Goal: Information Seeking & Learning: Understand process/instructions

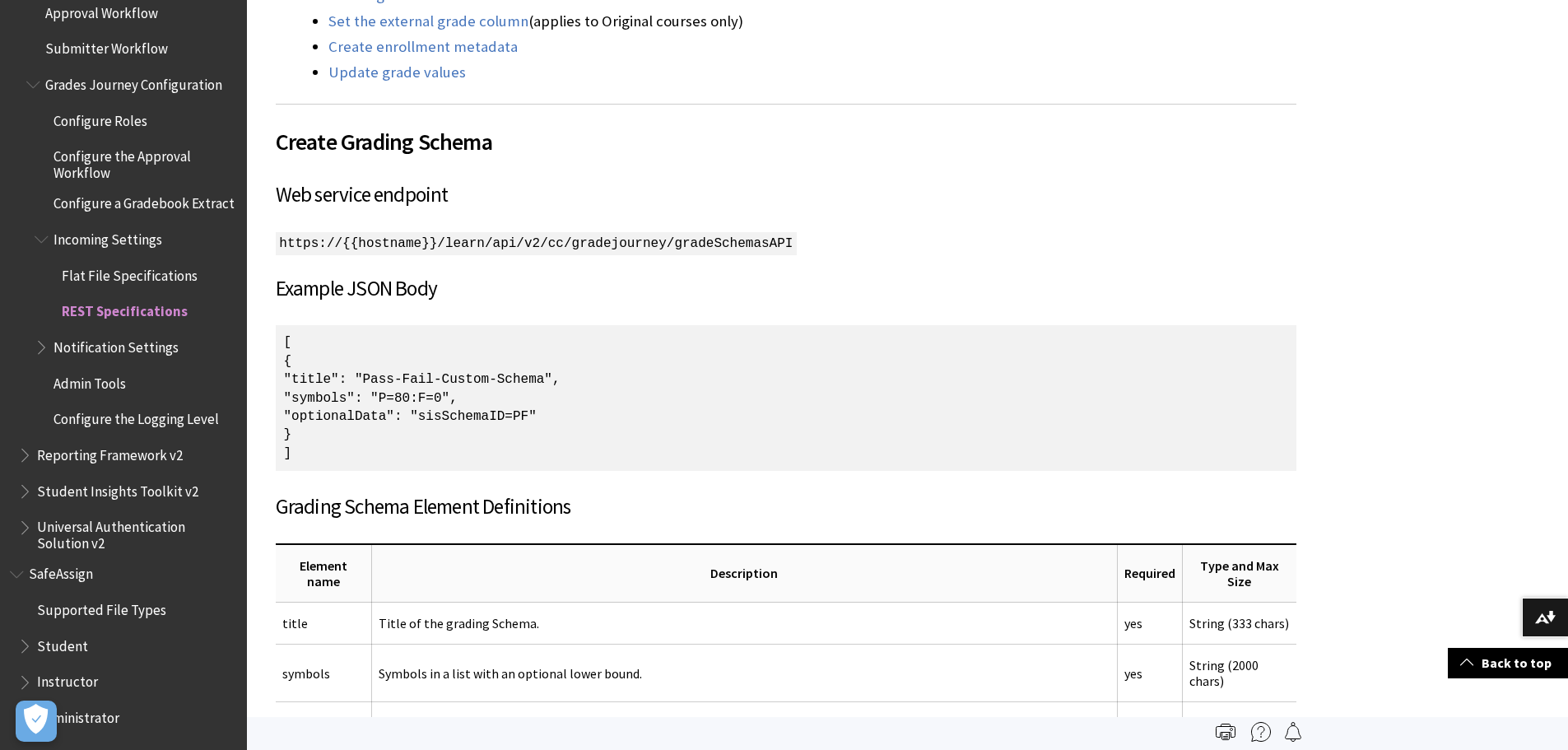
scroll to position [485, 0]
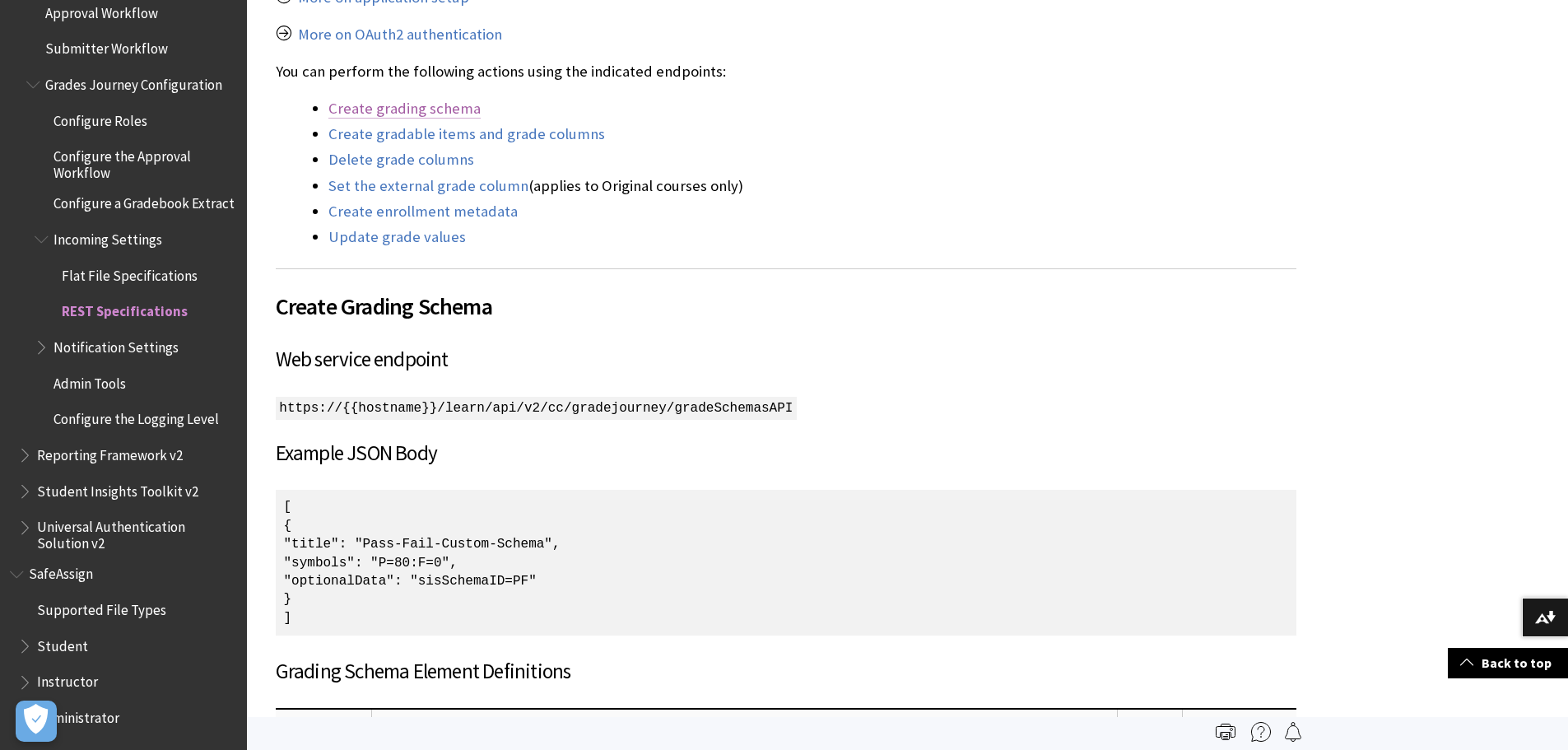
click at [405, 112] on link "Create grading schema" at bounding box center [405, 109] width 152 height 20
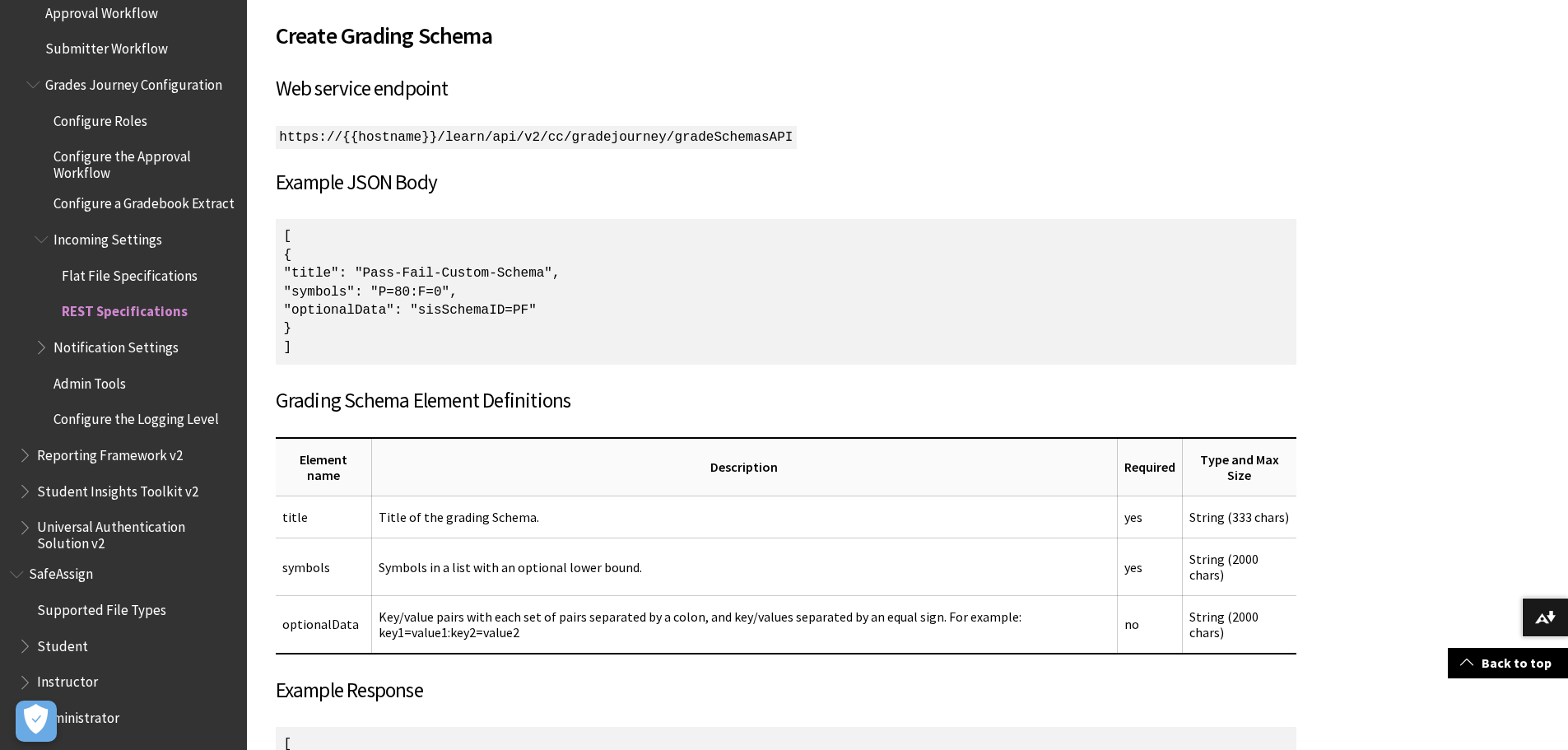
scroll to position [777, 0]
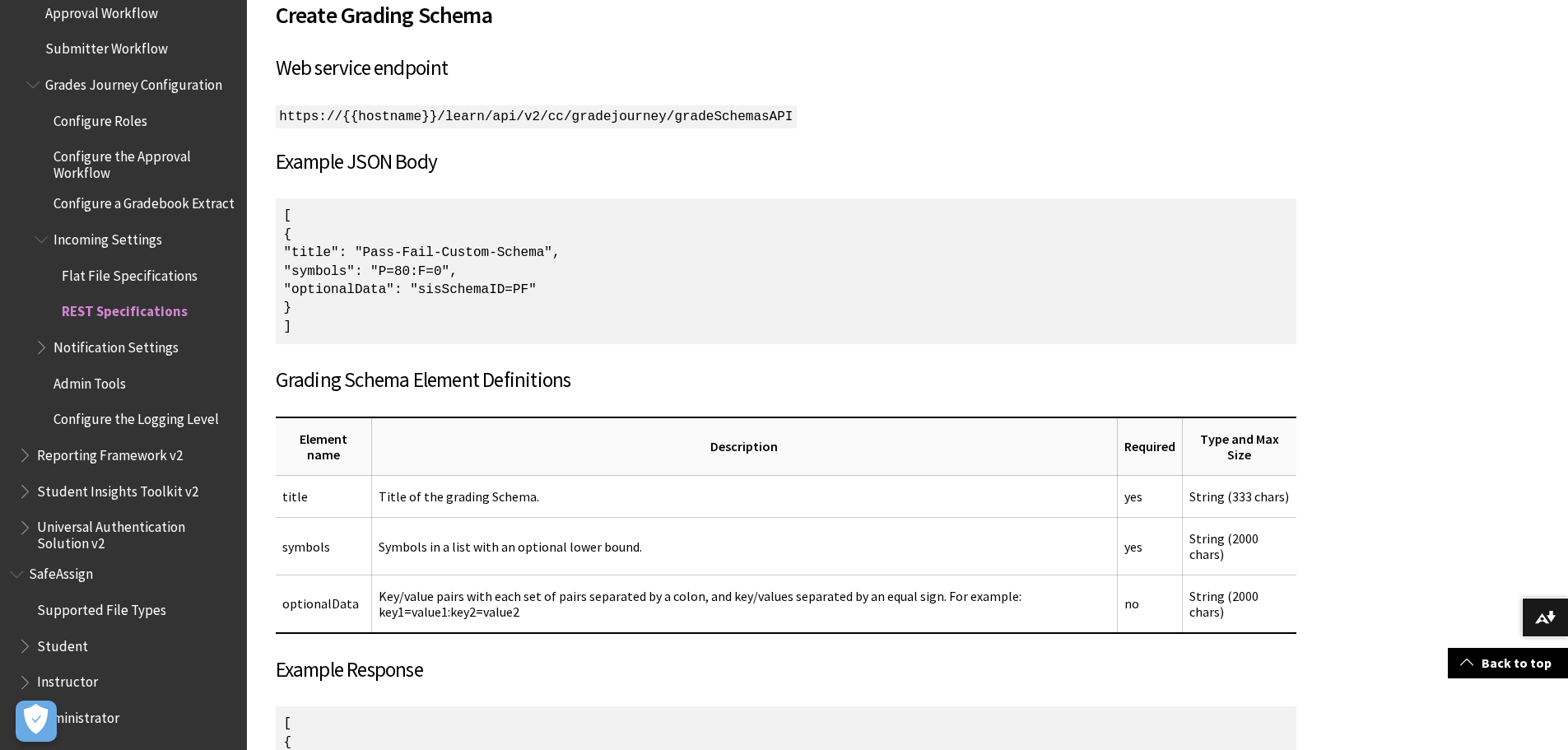
drag, startPoint x: 524, startPoint y: 265, endPoint x: 428, endPoint y: 265, distance: 96.0
click at [428, 265] on p "[ { "title": "Pass-Fail-Custom-Schema", "symbols": "P=80:F=0", "optionalData": …" at bounding box center [786, 270] width 1021 height 146
copy p ""P=80:F=0","
click at [795, 433] on th "Description" at bounding box center [744, 445] width 745 height 58
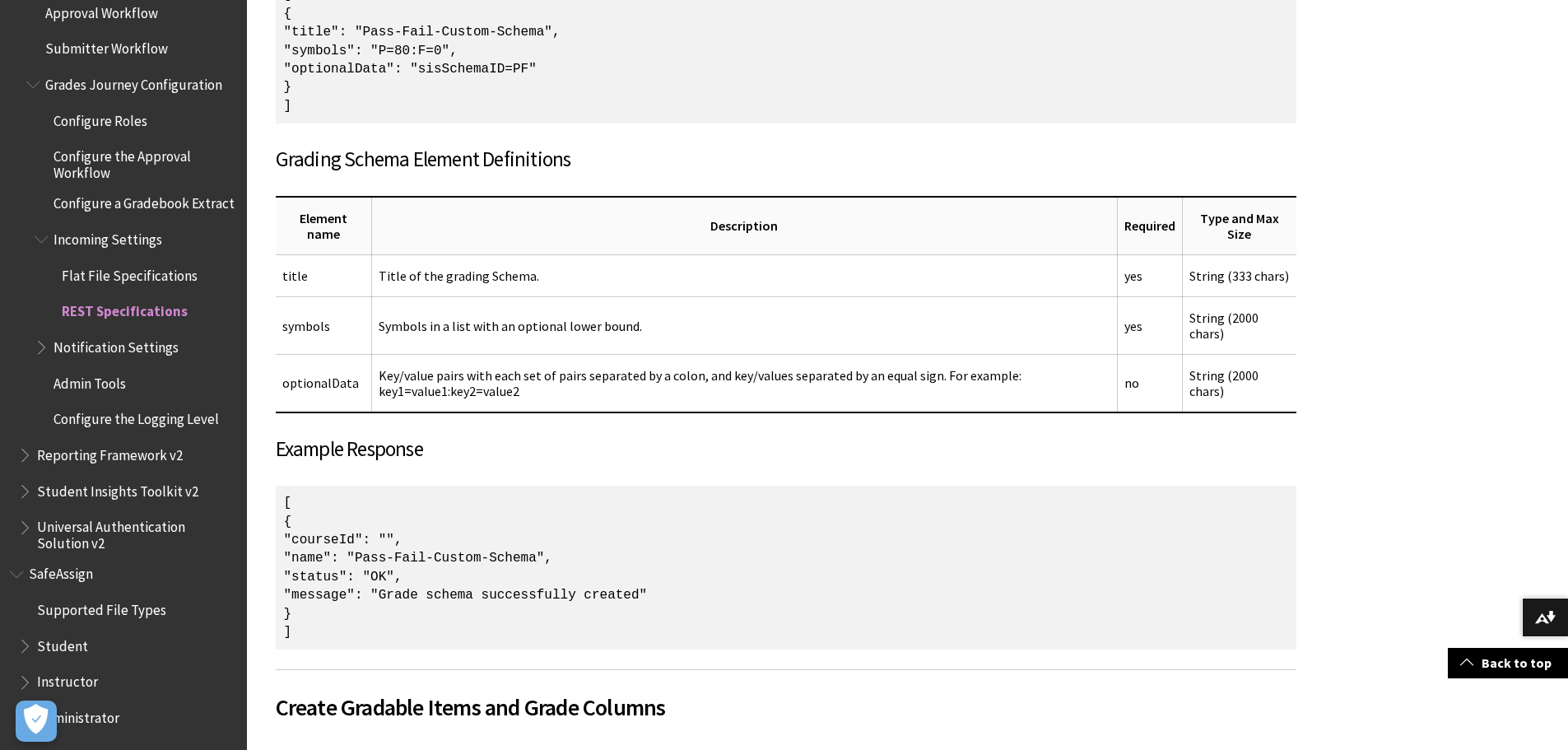
scroll to position [1189, 0]
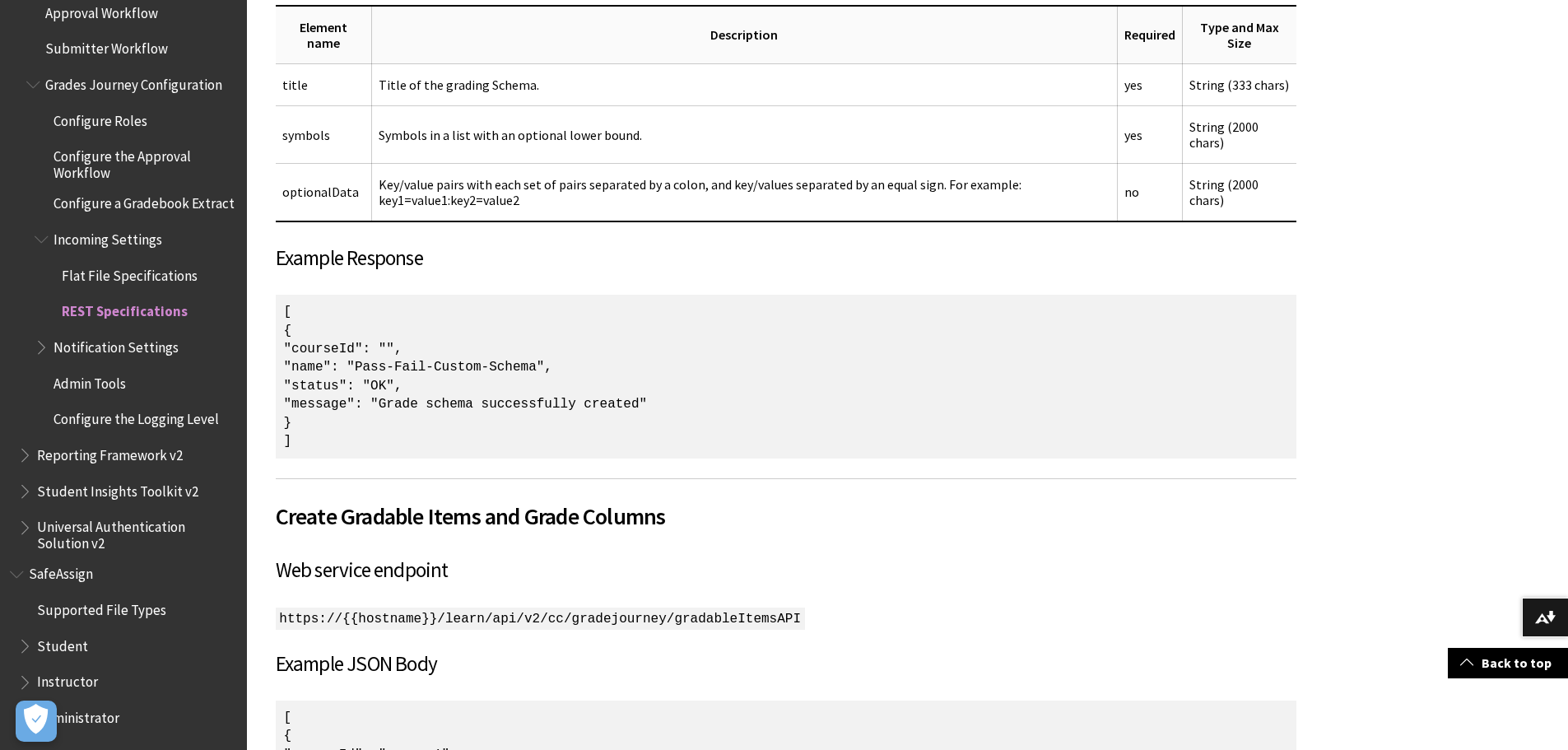
click at [785, 338] on p "[ { "courseId": "", "name": "Pass-Fail-Custom-Schema", "status": "OK", "message…" at bounding box center [786, 377] width 1021 height 164
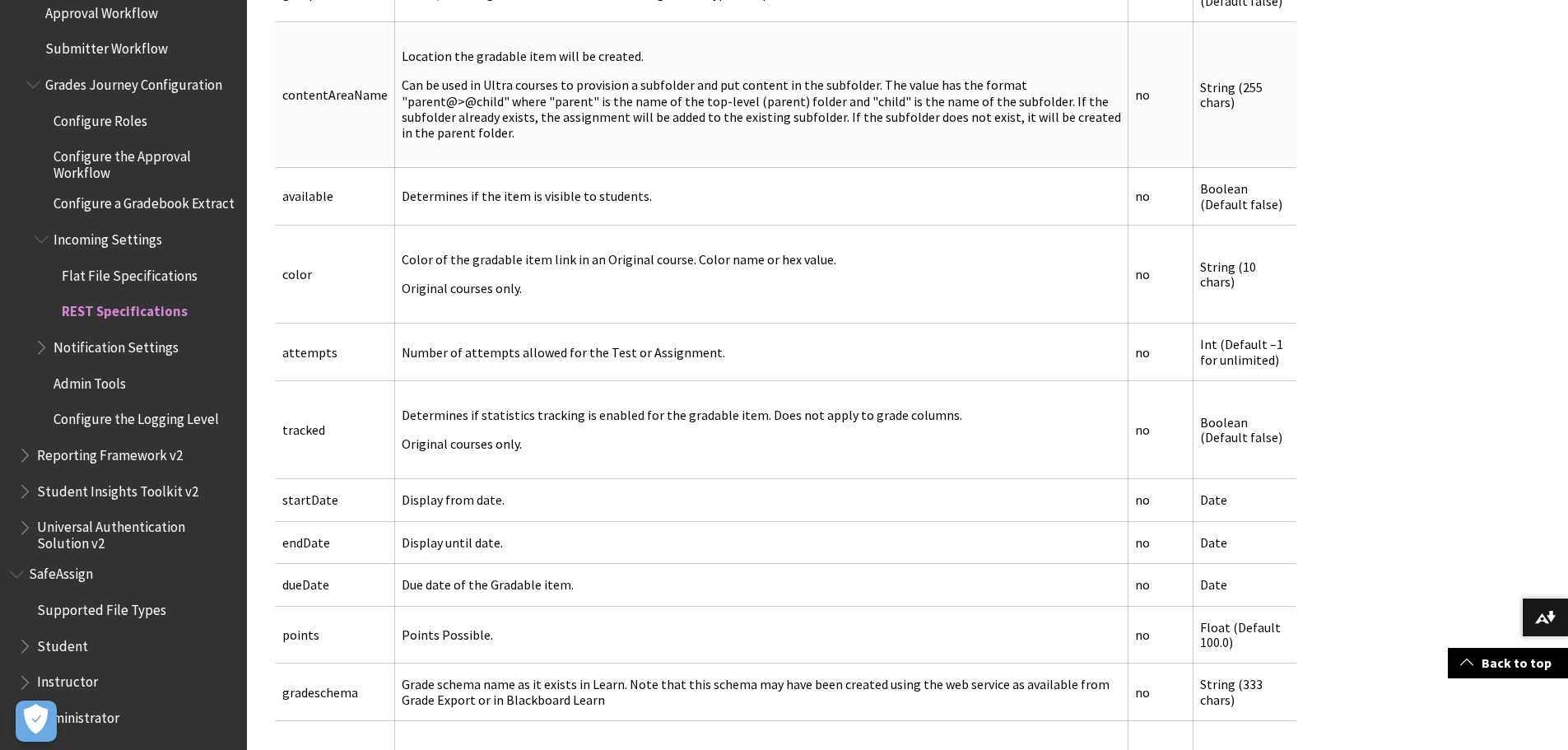
scroll to position [3081, 0]
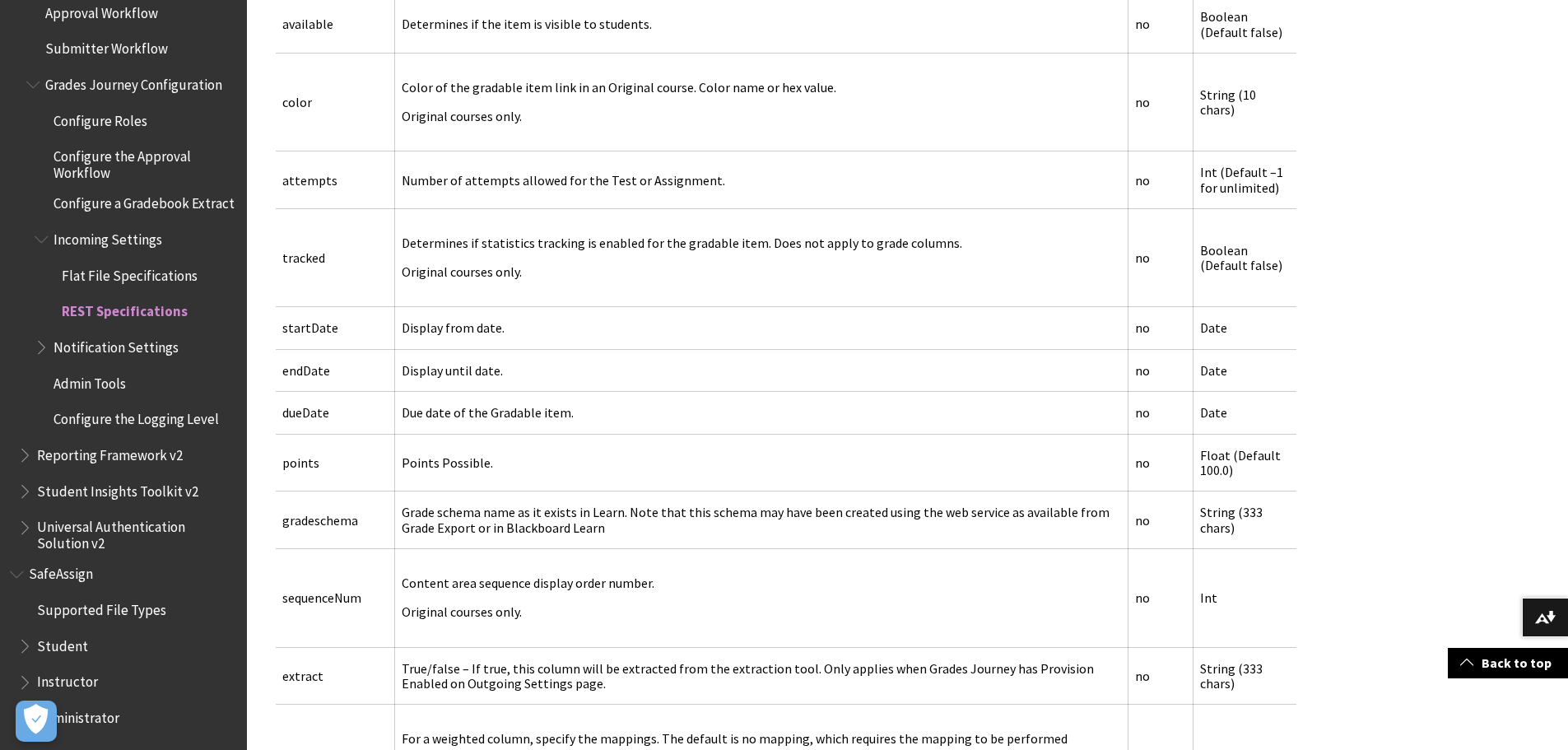
click at [681, 392] on td "Due date of the Gradable item." at bounding box center [761, 413] width 734 height 42
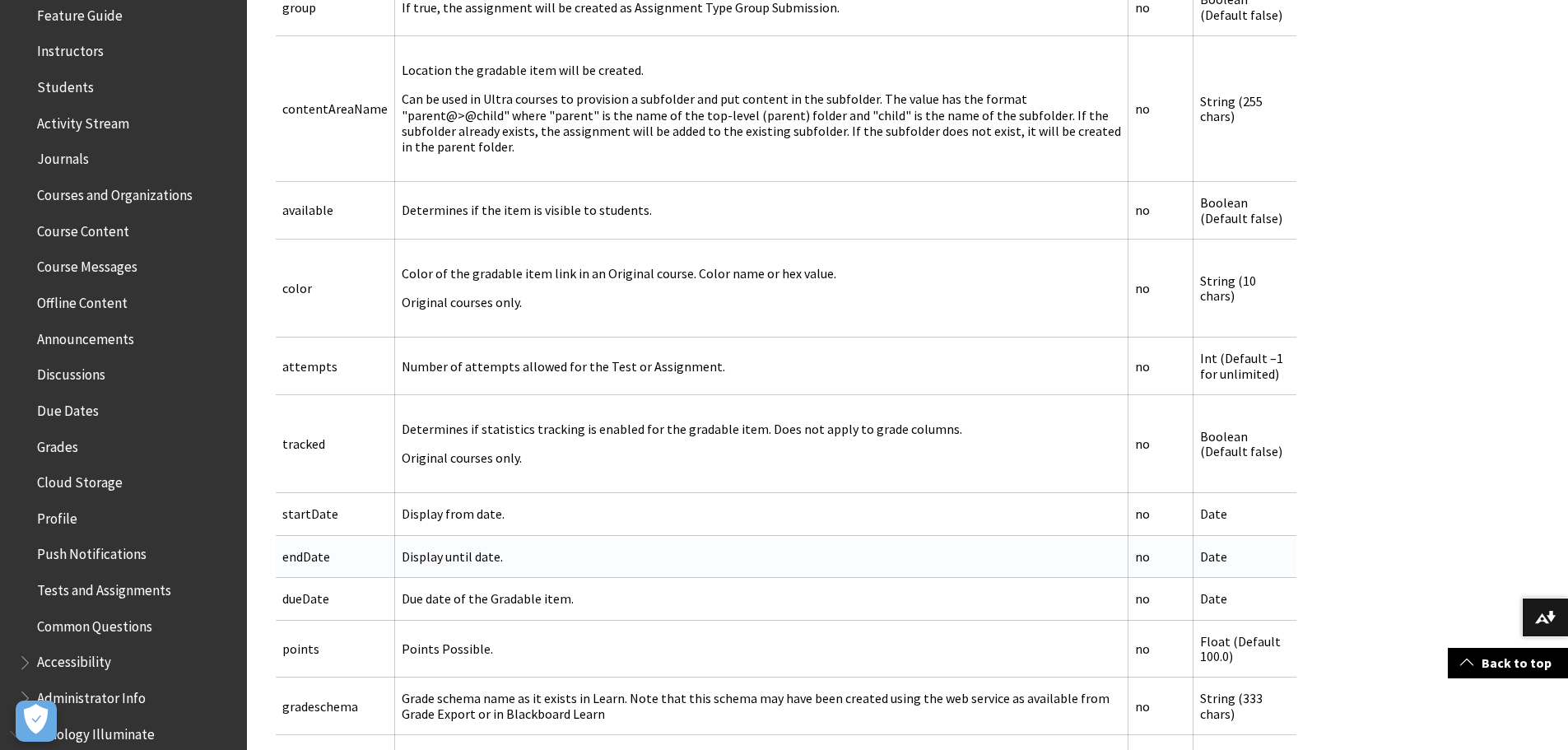
scroll to position [2977, 0]
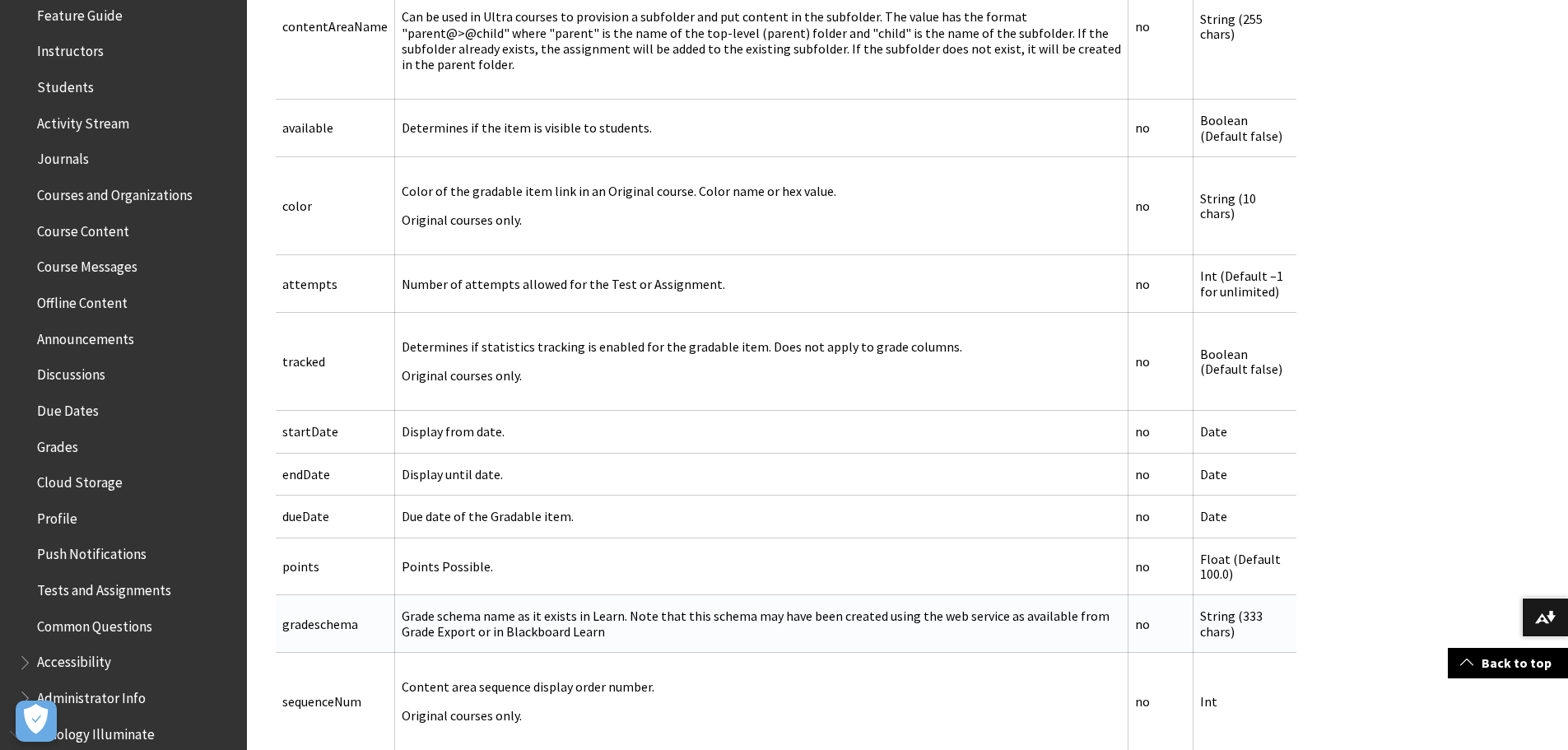
click at [326, 611] on td "gradeschema" at bounding box center [335, 623] width 119 height 58
copy td "gradeschema"
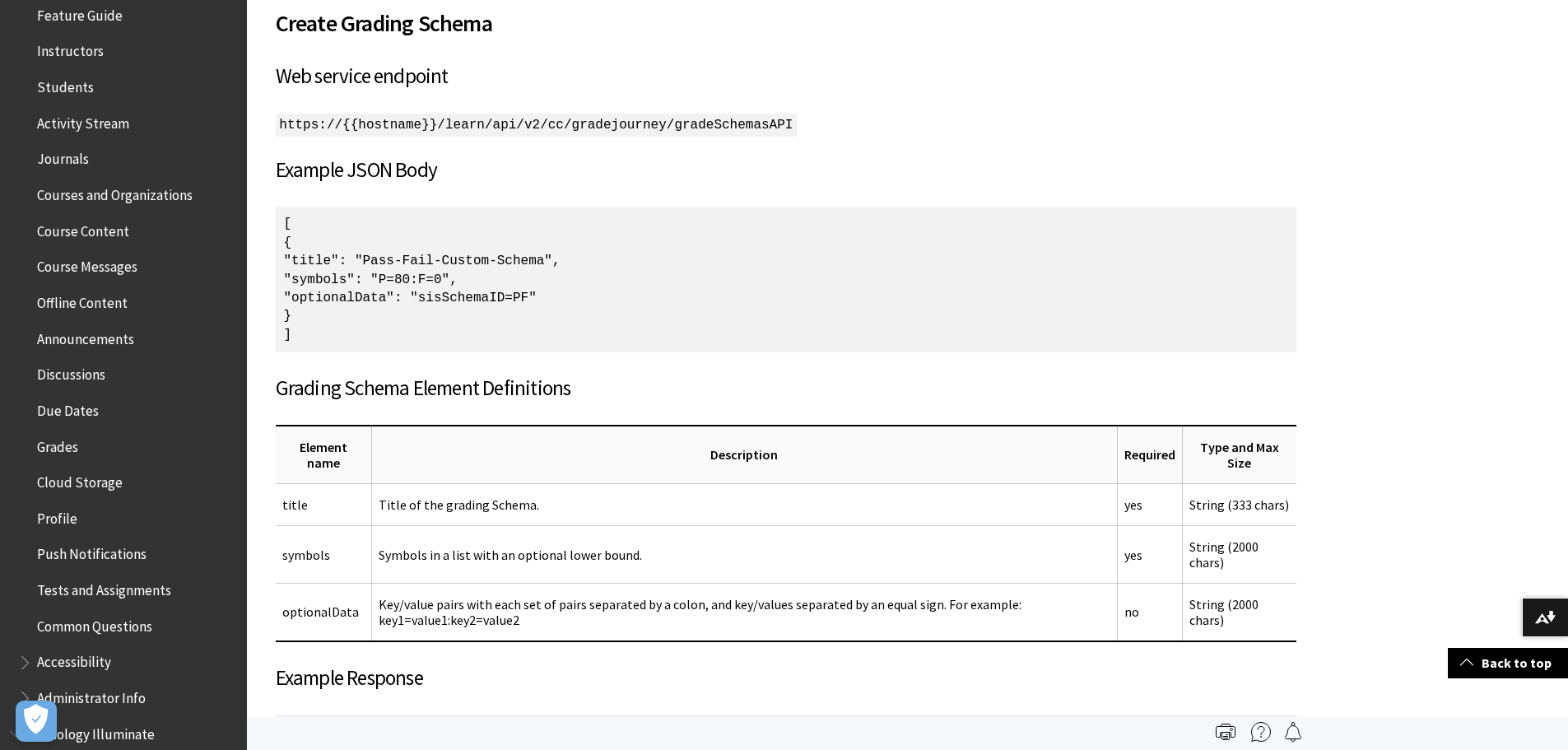
scroll to position [687, 0]
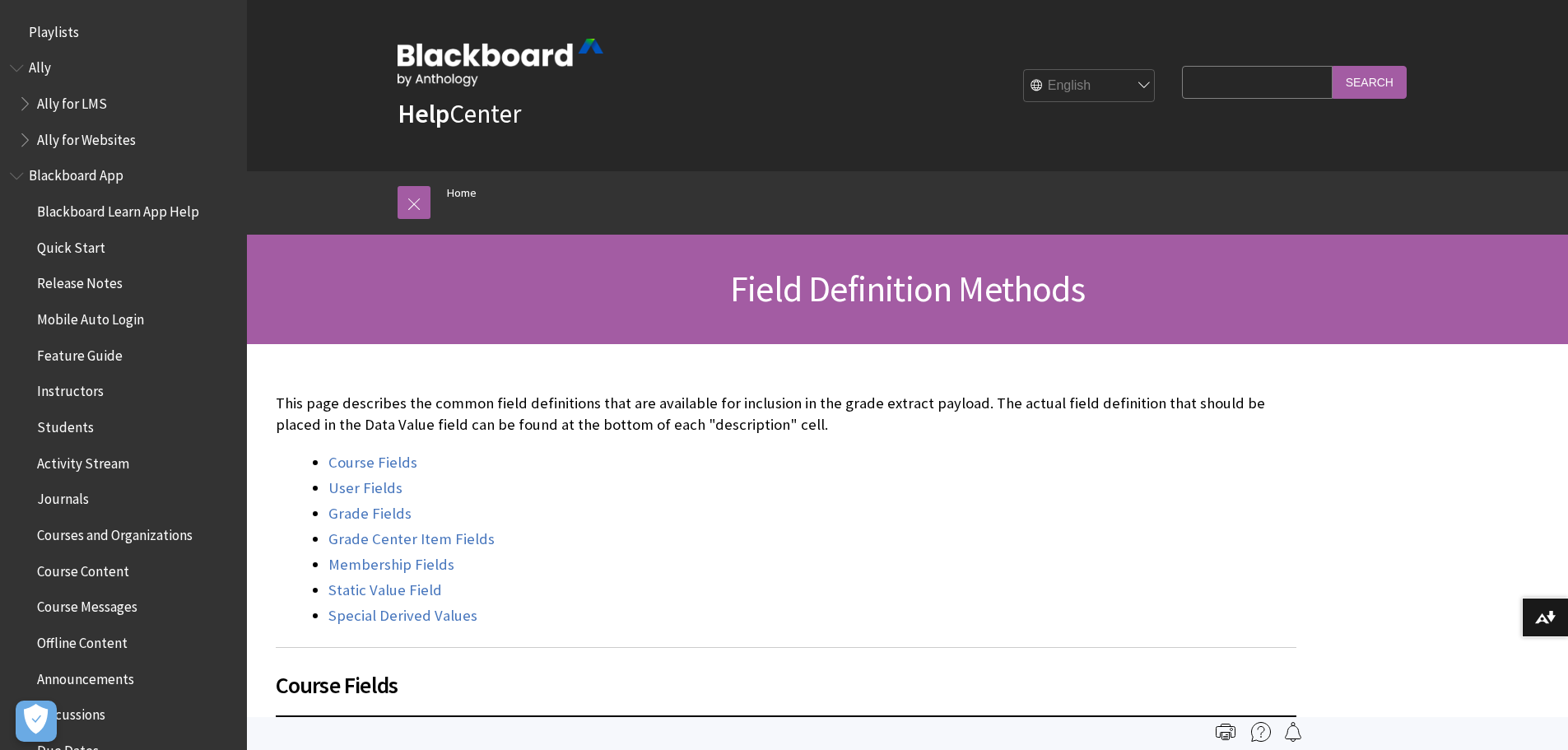
click at [822, 457] on li "Course Fields" at bounding box center [812, 463] width 968 height 23
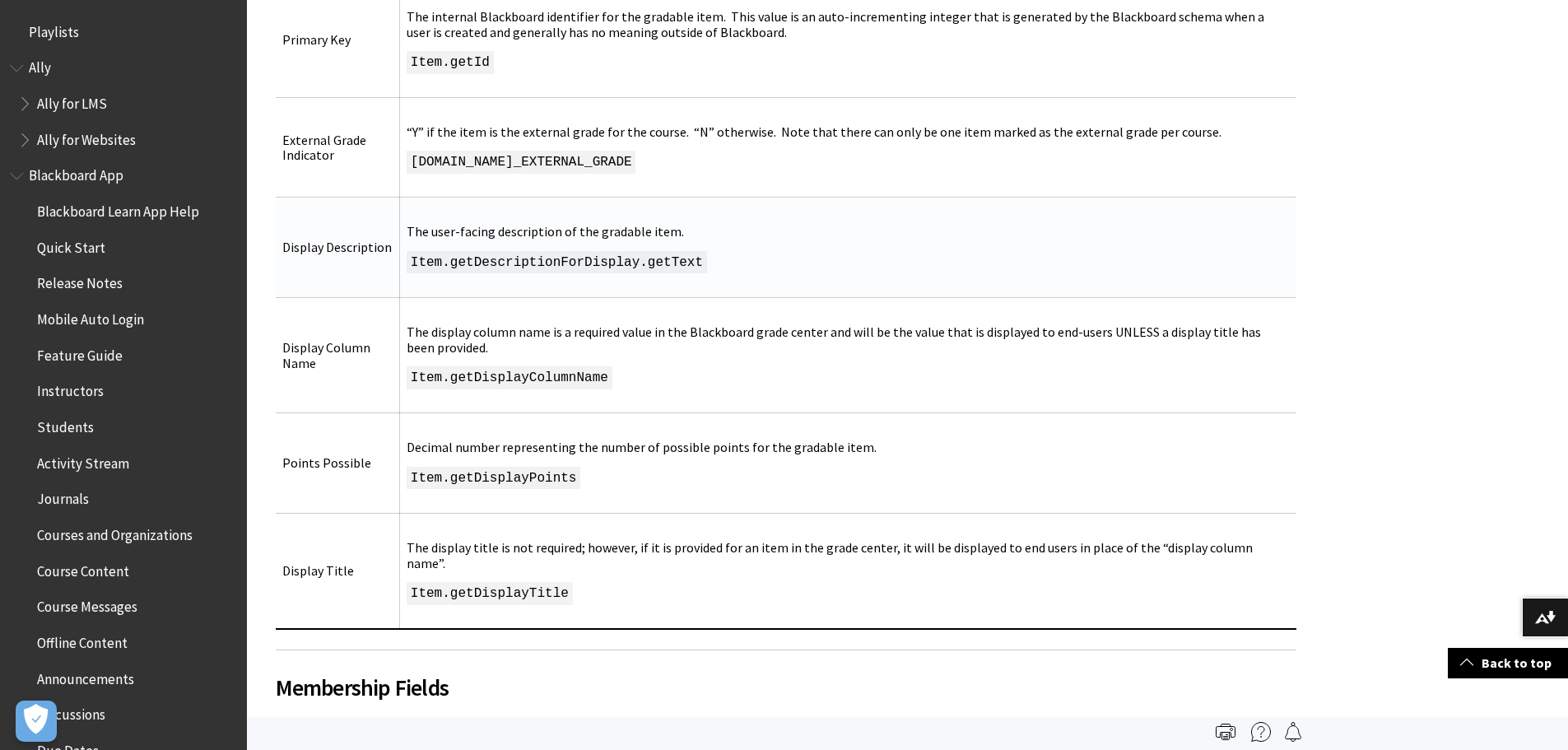
scroll to position [7711, 0]
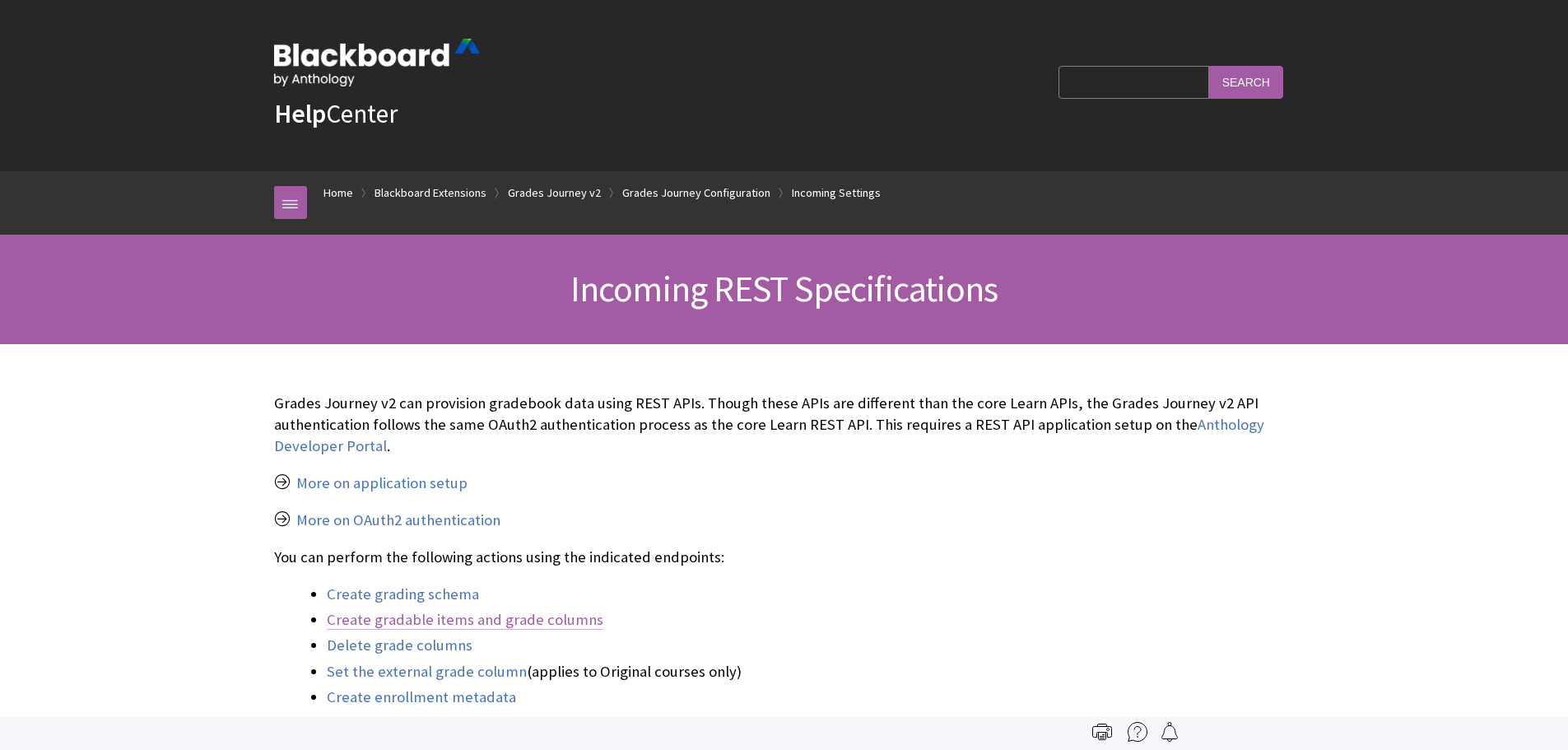
scroll to position [1992, 0]
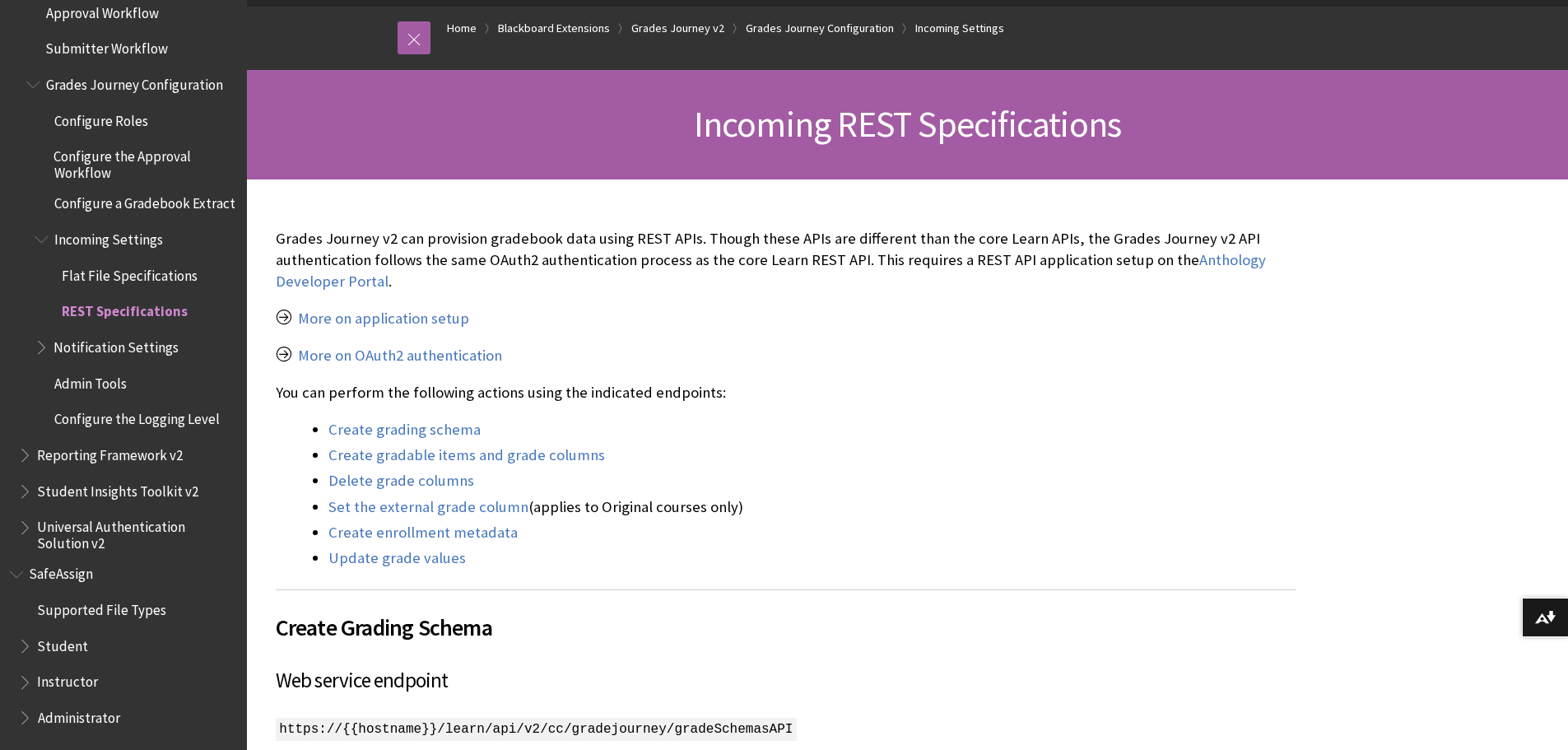
click at [445, 425] on link "Create grading schema" at bounding box center [405, 429] width 152 height 20
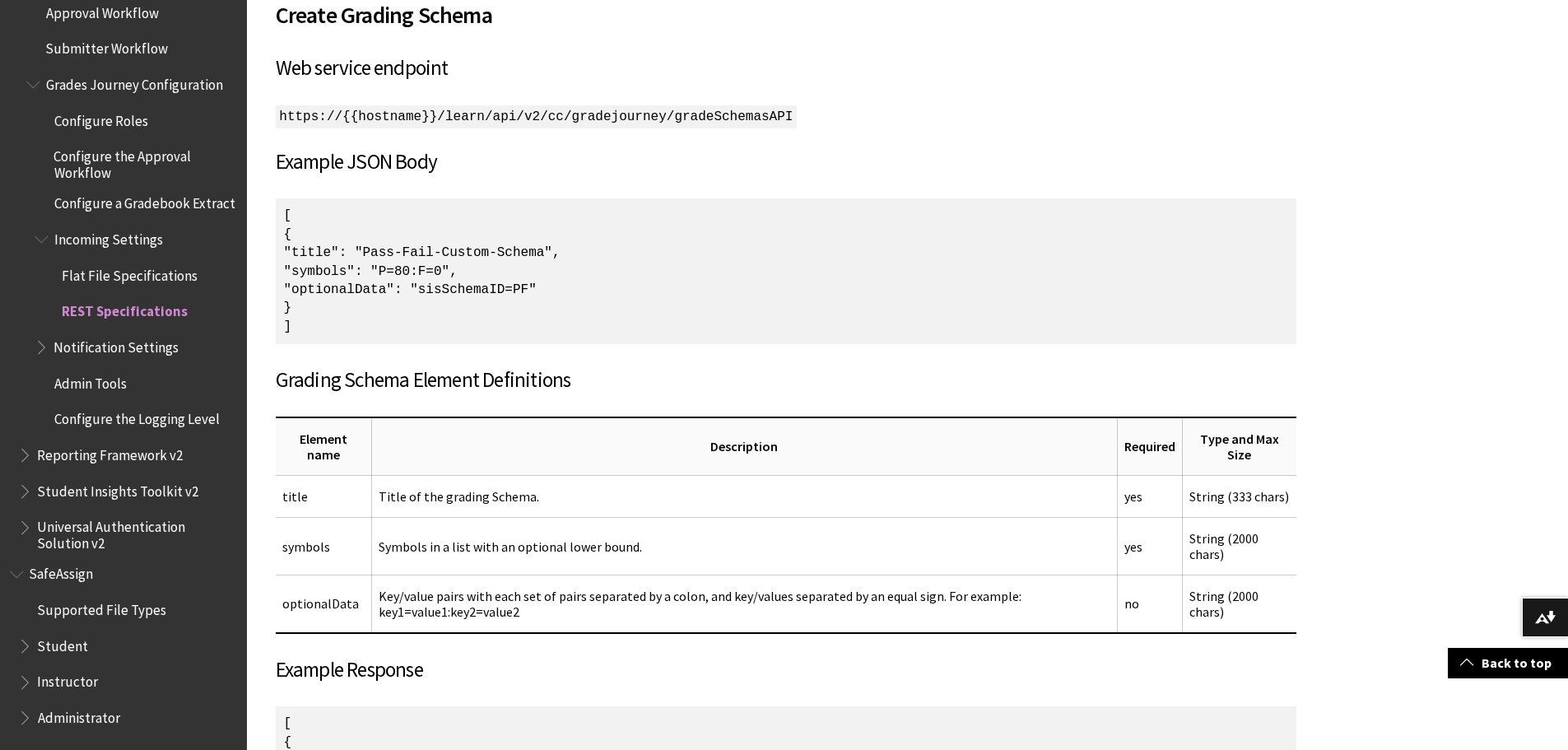
drag, startPoint x: 545, startPoint y: 135, endPoint x: 804, endPoint y: 130, distance: 259.0
drag, startPoint x: 830, startPoint y: 119, endPoint x: 645, endPoint y: 122, distance: 185.0
click at [645, 122] on p "https://{{hostname}}/learn/api/v2/cc/gradejourney/gradeSchemasAPI" at bounding box center [786, 115] width 1021 height 21
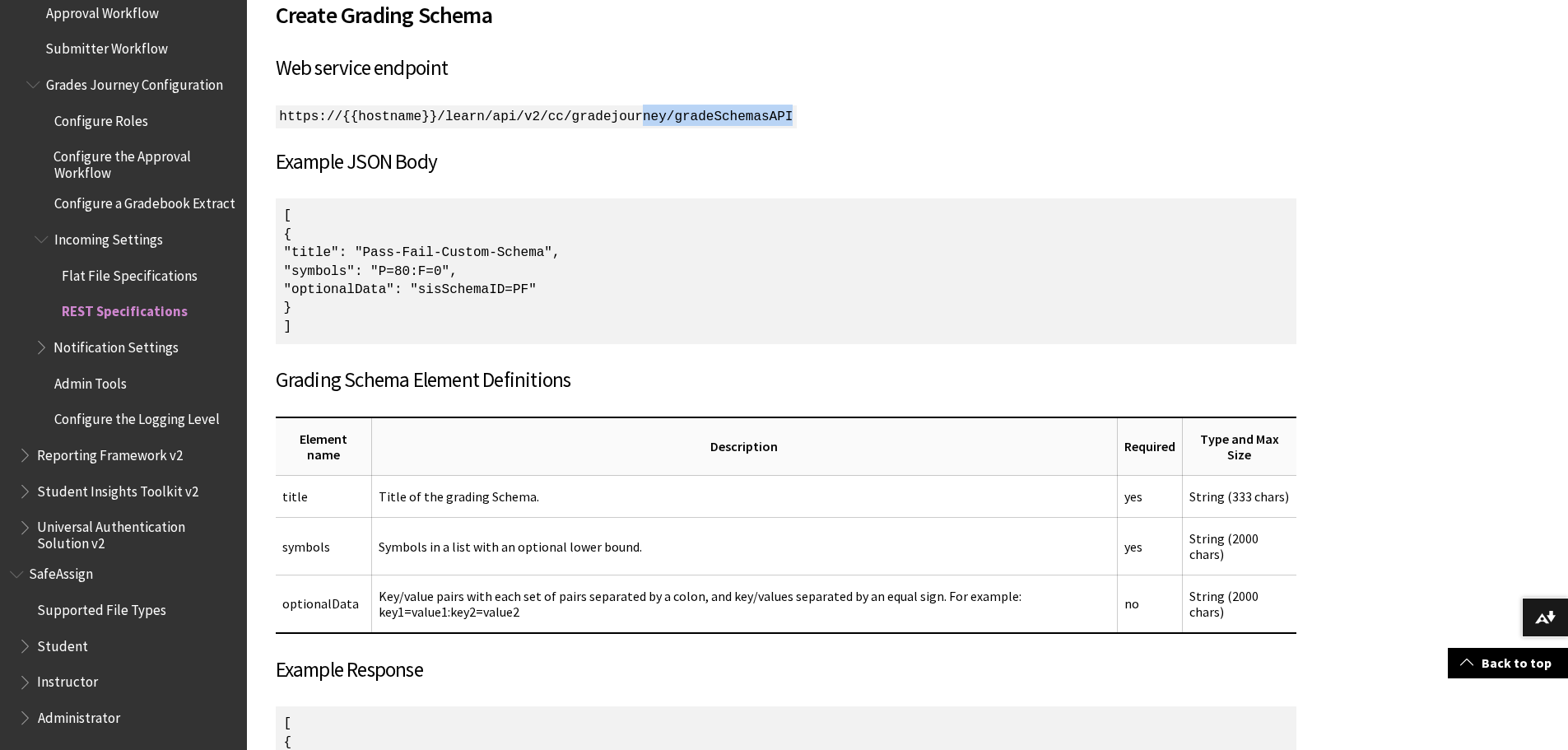
click at [883, 119] on p "https://{{hostname}}/learn/api/v2/cc/gradejourney/gradeSchemasAPI" at bounding box center [786, 115] width 1021 height 21
click at [690, 333] on p "[ { "title": "Pass-Fail-Custom-Schema", "symbols": "P=80:F=0", "optionalData": …" at bounding box center [786, 270] width 1021 height 146
drag, startPoint x: 331, startPoint y: 270, endPoint x: 500, endPoint y: 269, distance: 169.0
click at [500, 269] on p "[ { "title": "Pass-Fail-Custom-Schema", "symbols": "P=80:F=0", "optionalData": …" at bounding box center [786, 270] width 1021 height 146
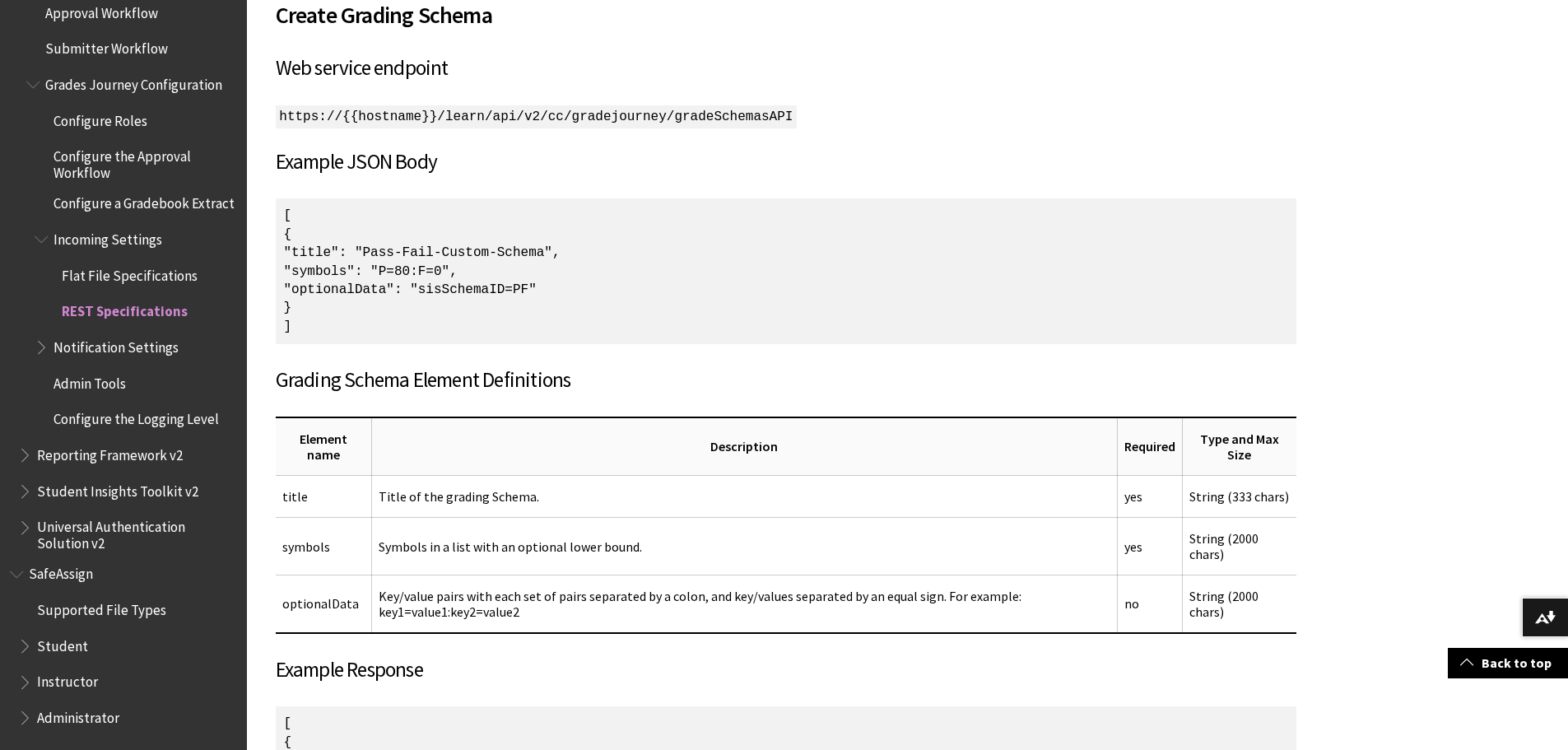
click at [510, 270] on p "[ { "title": "Pass-Fail-Custom-Schema", "symbols": "P=80:F=0", "optionalData": …" at bounding box center [786, 270] width 1021 height 146
drag, startPoint x: 510, startPoint y: 270, endPoint x: 435, endPoint y: 267, distance: 75.1
click at [435, 267] on p "[ { "title": "Pass-Fail-Custom-Schema", "symbols": "P=80:F=0", "optionalData": …" at bounding box center [786, 270] width 1021 height 146
drag, startPoint x: 465, startPoint y: 272, endPoint x: 506, endPoint y: 269, distance: 41.1
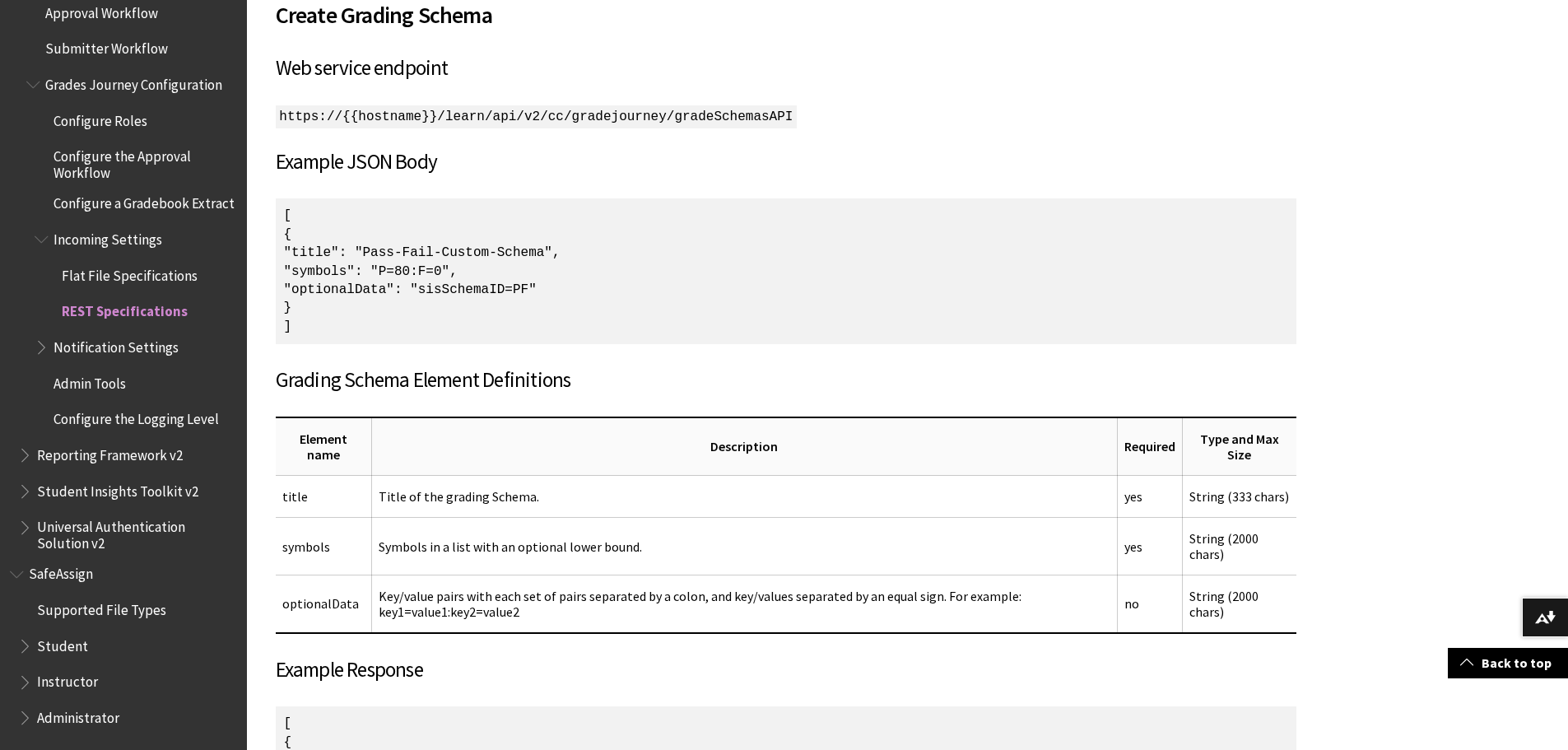
click at [506, 269] on p "[ { "title": "Pass-Fail-Custom-Schema", "symbols": "P=80:F=0", "optionalData": …" at bounding box center [786, 270] width 1021 height 146
drag, startPoint x: 435, startPoint y: 270, endPoint x: 694, endPoint y: 322, distance: 264.2
click at [508, 270] on p "[ { "title": "Pass-Fail-Custom-Schema", "symbols": "P=80:F=0", "optionalData": …" at bounding box center [786, 270] width 1021 height 146
click at [560, 264] on p "[ { "title": "Pass-Fail-Custom-Schema", "symbols": "P=80:F=0", "optionalData": …" at bounding box center [786, 270] width 1021 height 146
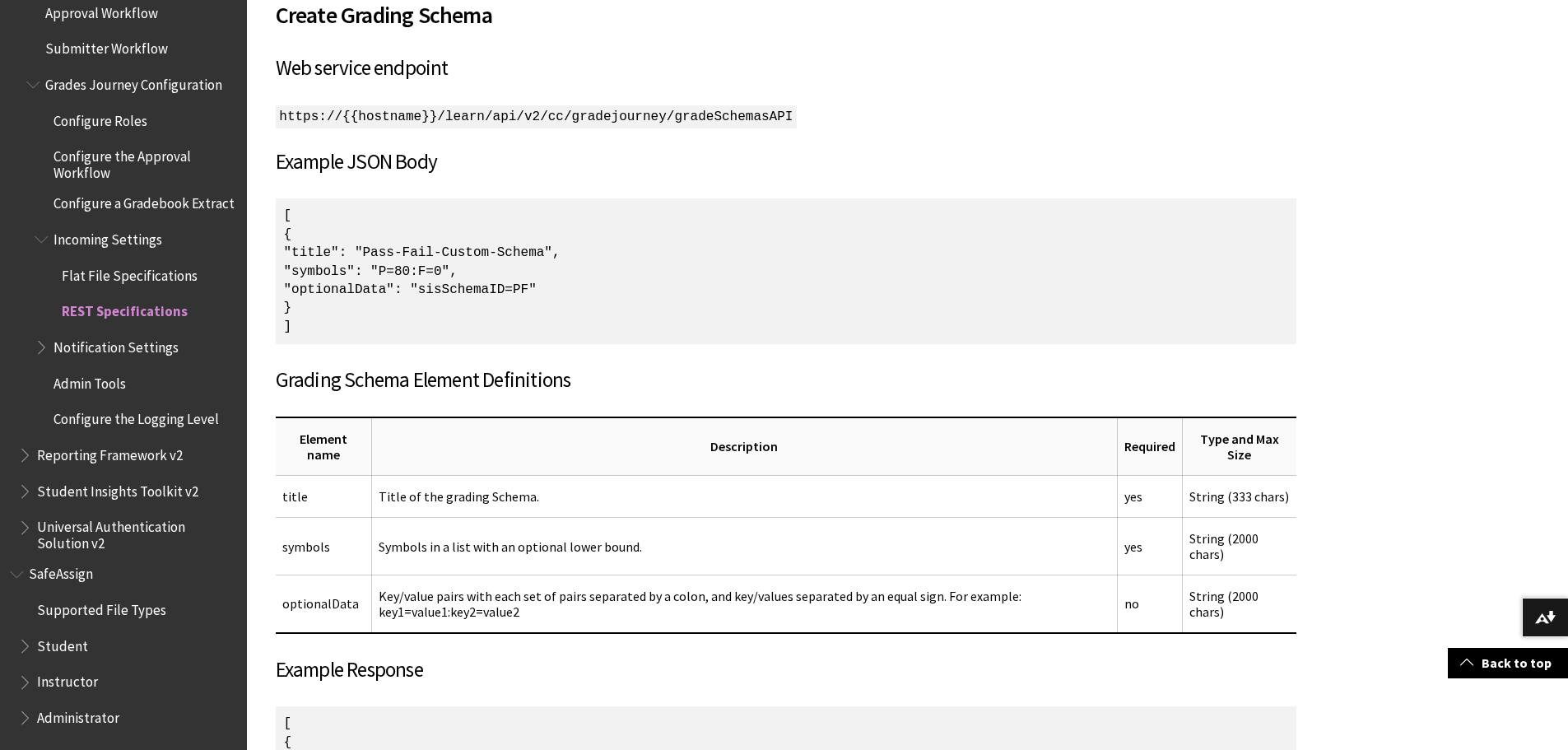
drag, startPoint x: 463, startPoint y: 250, endPoint x: 606, endPoint y: 250, distance: 143.0
click at [606, 250] on p "[ { "title": "Pass-Fail-Custom-Schema", "symbols": "P=80:F=0", "optionalData": …" at bounding box center [786, 270] width 1021 height 146
drag, startPoint x: 473, startPoint y: 273, endPoint x: 546, endPoint y: 274, distance: 73.0
click at [546, 274] on p "[ { "title": "Pass-Fail-Custom-Schema", "symbols": "P=80:F=0", "optionalData": …" at bounding box center [786, 270] width 1021 height 146
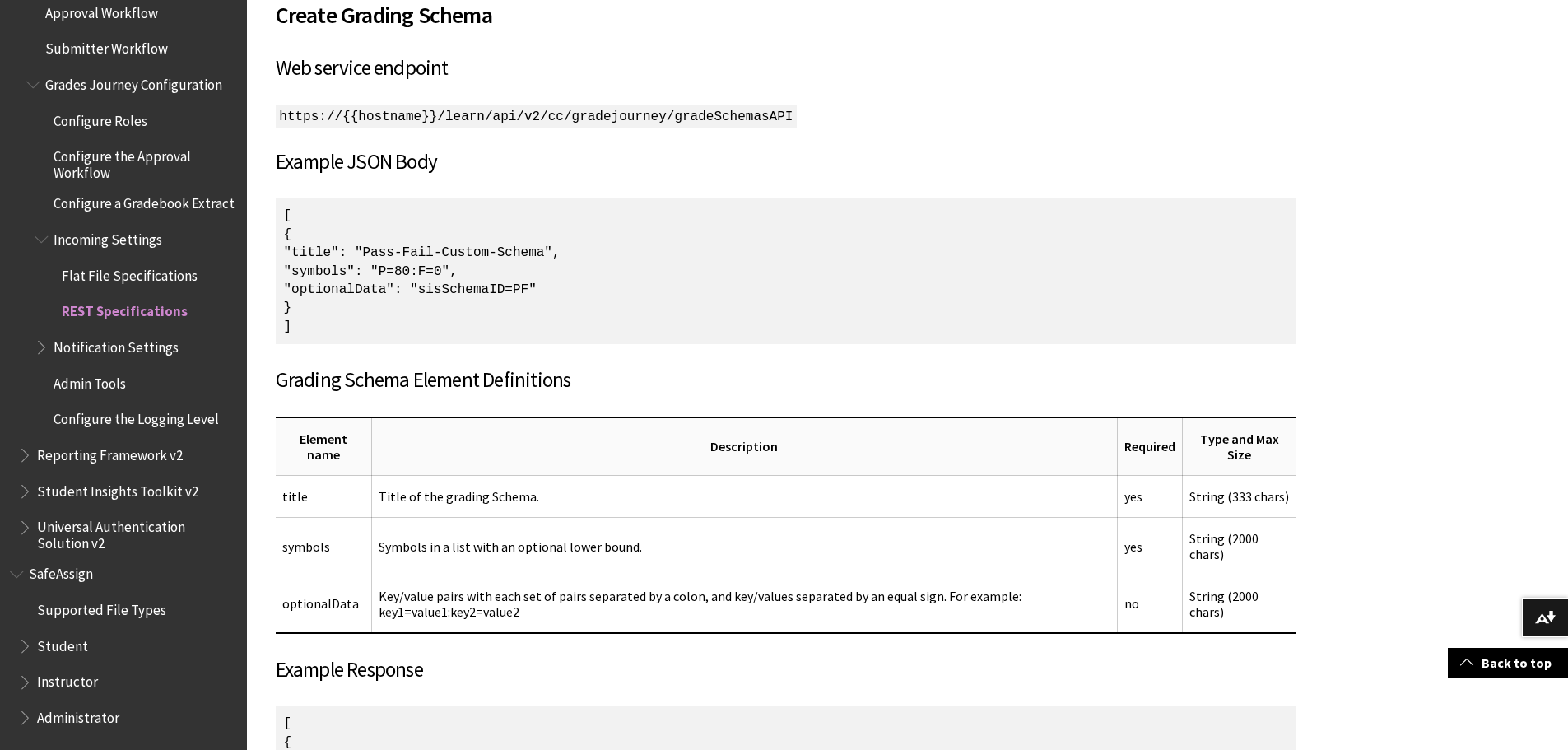
click at [487, 285] on p "[ { "title": "Pass-Fail-Custom-Schema", "symbols": "P=80:F=0", "optionalData": …" at bounding box center [786, 270] width 1021 height 146
drag, startPoint x: 388, startPoint y: 295, endPoint x: 743, endPoint y: 292, distance: 355.0
click at [708, 295] on p "[ { "title": "Pass-Fail-Custom-Schema", "symbols": "P=80:F=0", "optionalData": …" at bounding box center [786, 270] width 1021 height 146
click at [505, 285] on p "[ { "title": "Pass-Fail-Custom-Schema", "symbols": "P=80:F=0", "optionalData": …" at bounding box center [786, 270] width 1021 height 146
drag, startPoint x: 431, startPoint y: 267, endPoint x: 443, endPoint y: 267, distance: 12.0
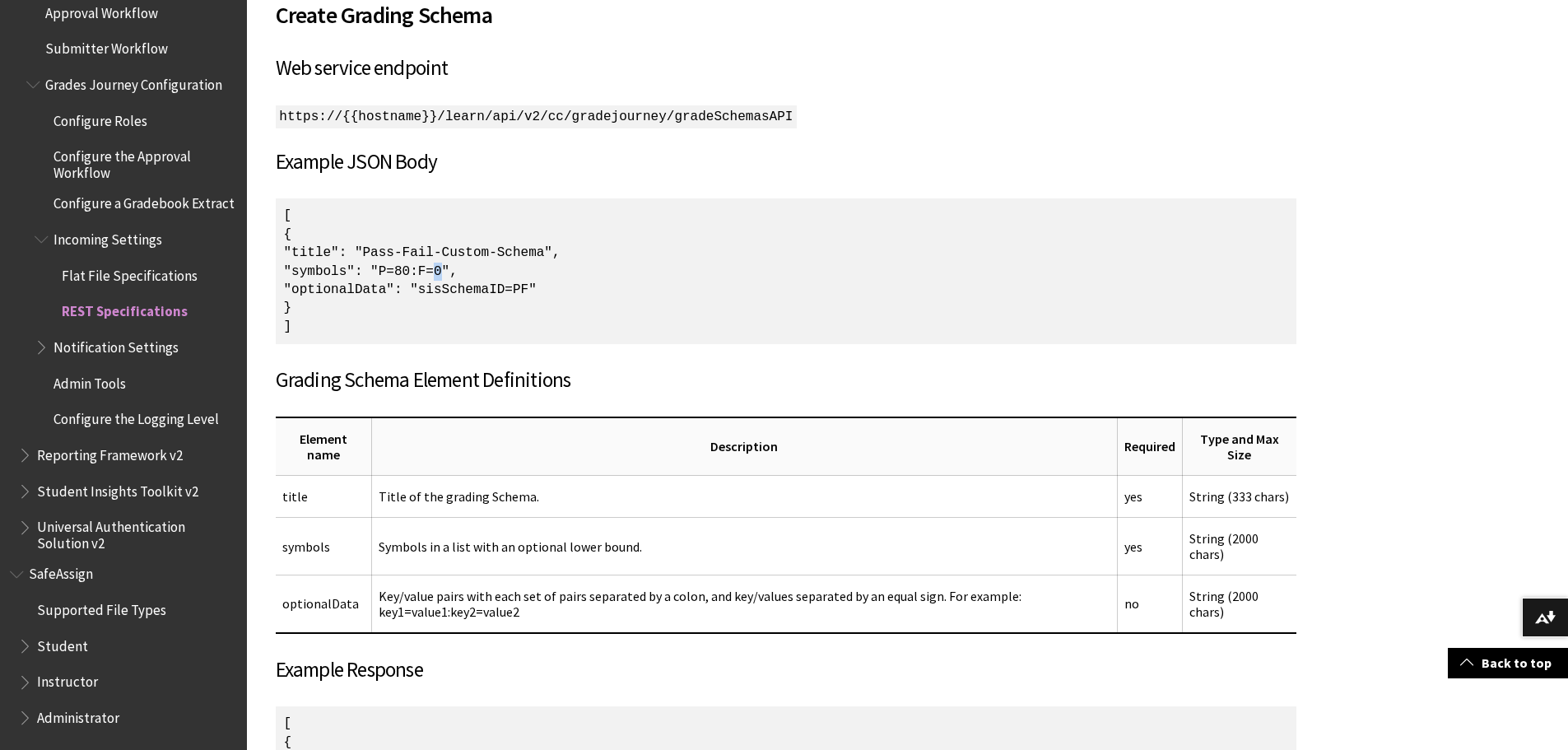
click at [443, 267] on p "[ { "title": "Pass-Fail-Custom-Schema", "symbols": "P=80:F=0", "optionalData": …" at bounding box center [786, 270] width 1021 height 146
click at [550, 323] on p "[ { "title": "Pass-Fail-Custom-Schema", "symbols": "P=80:F=0", "optionalData": …" at bounding box center [786, 270] width 1021 height 146
click at [638, 295] on p "[ { "title": "Pass-Fail-Custom-Schema", "symbols": "P=80:F=0", "optionalData": …" at bounding box center [786, 270] width 1021 height 146
drag, startPoint x: 543, startPoint y: 261, endPoint x: 530, endPoint y: 254, distance: 14.8
click at [462, 245] on p "[ { "title": "Pass-Fail-Custom-Schema", "symbols": "P=80:F=0", "optionalData": …" at bounding box center [786, 270] width 1021 height 146
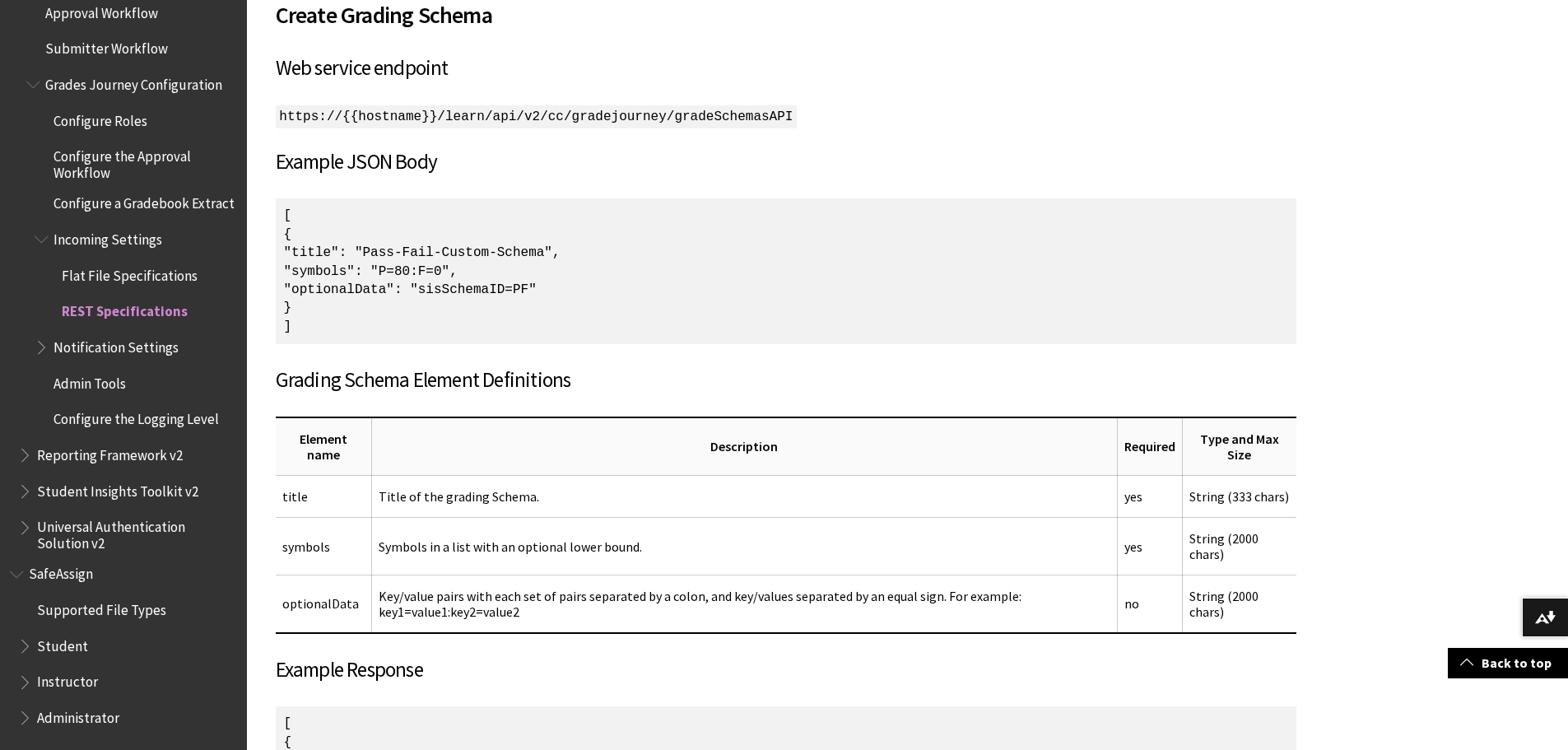
click at [634, 263] on p "[ { "title": "Pass-Fail-Custom-Schema", "symbols": "P=80:F=0", "optionalData": …" at bounding box center [786, 270] width 1021 height 146
click at [422, 245] on p "[ { "title": "Pass-Fail-Custom-Schema", "symbols": "P=80:F=0", "optionalData": …" at bounding box center [786, 270] width 1021 height 146
click at [326, 293] on p "[ { "title": "Pass-Fail-Custom-Schema", "symbols": "P=80:F=0", "optionalData": …" at bounding box center [786, 270] width 1021 height 146
drag, startPoint x: 532, startPoint y: 291, endPoint x: 539, endPoint y: 299, distance: 10.6
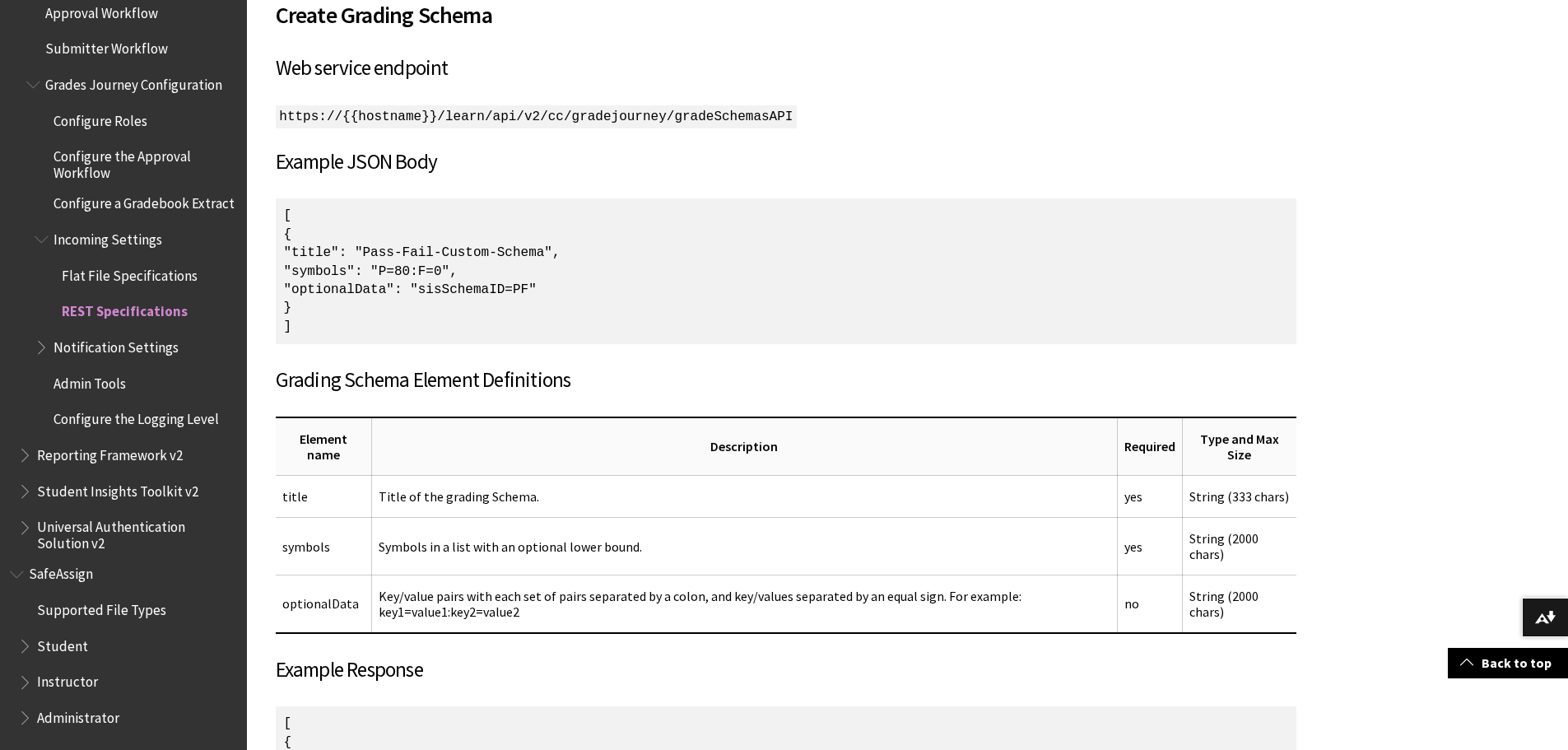
click at [532, 290] on p "[ { "title": "Pass-Fail-Custom-Schema", "symbols": "P=80:F=0", "optionalData": …" at bounding box center [786, 270] width 1021 height 146
drag, startPoint x: 327, startPoint y: 266, endPoint x: 619, endPoint y: 262, distance: 292.0
click at [615, 262] on p "[ { "title": "Pass-Fail-Custom-Schema", "symbols": "P=80:F=0", "optionalData": …" at bounding box center [786, 270] width 1021 height 146
click at [623, 262] on p "[ { "title": "Pass-Fail-Custom-Schema", "symbols": "P=80:F=0", "optionalData": …" at bounding box center [786, 270] width 1021 height 146
drag, startPoint x: 672, startPoint y: 539, endPoint x: 560, endPoint y: 546, distance: 112.2
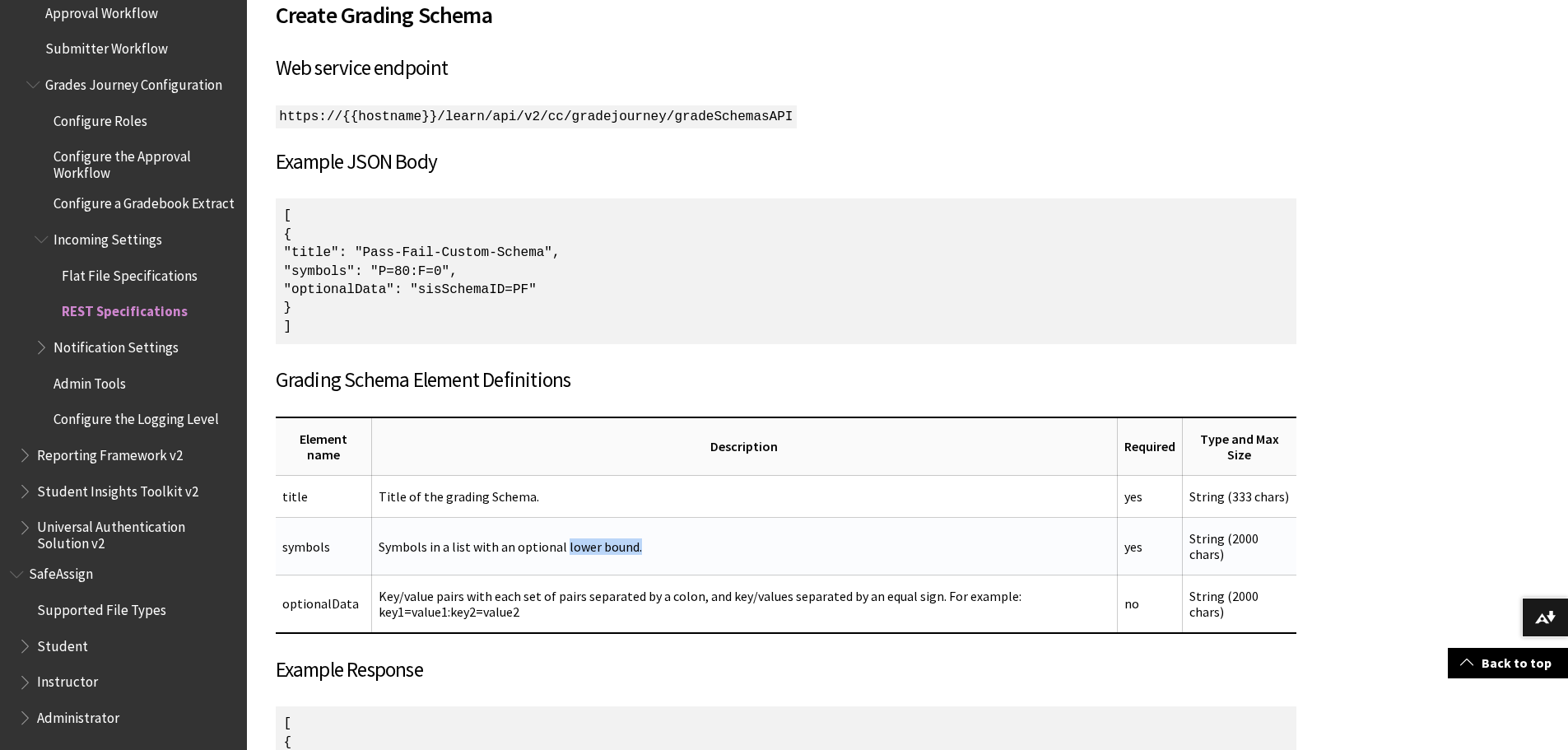
click at [560, 546] on td "Symbols in a list with an optional lower bound." at bounding box center [744, 546] width 745 height 58
click at [559, 546] on td "Symbols in a list with an optional lower bound." at bounding box center [744, 546] width 745 height 58
drag, startPoint x: 489, startPoint y: 546, endPoint x: 639, endPoint y: 538, distance: 150.2
click at [618, 538] on td "Symbols in a list with an optional lower bound." at bounding box center [744, 546] width 745 height 58
click at [655, 538] on td "Symbols in a list with an optional lower bound." at bounding box center [744, 546] width 745 height 58
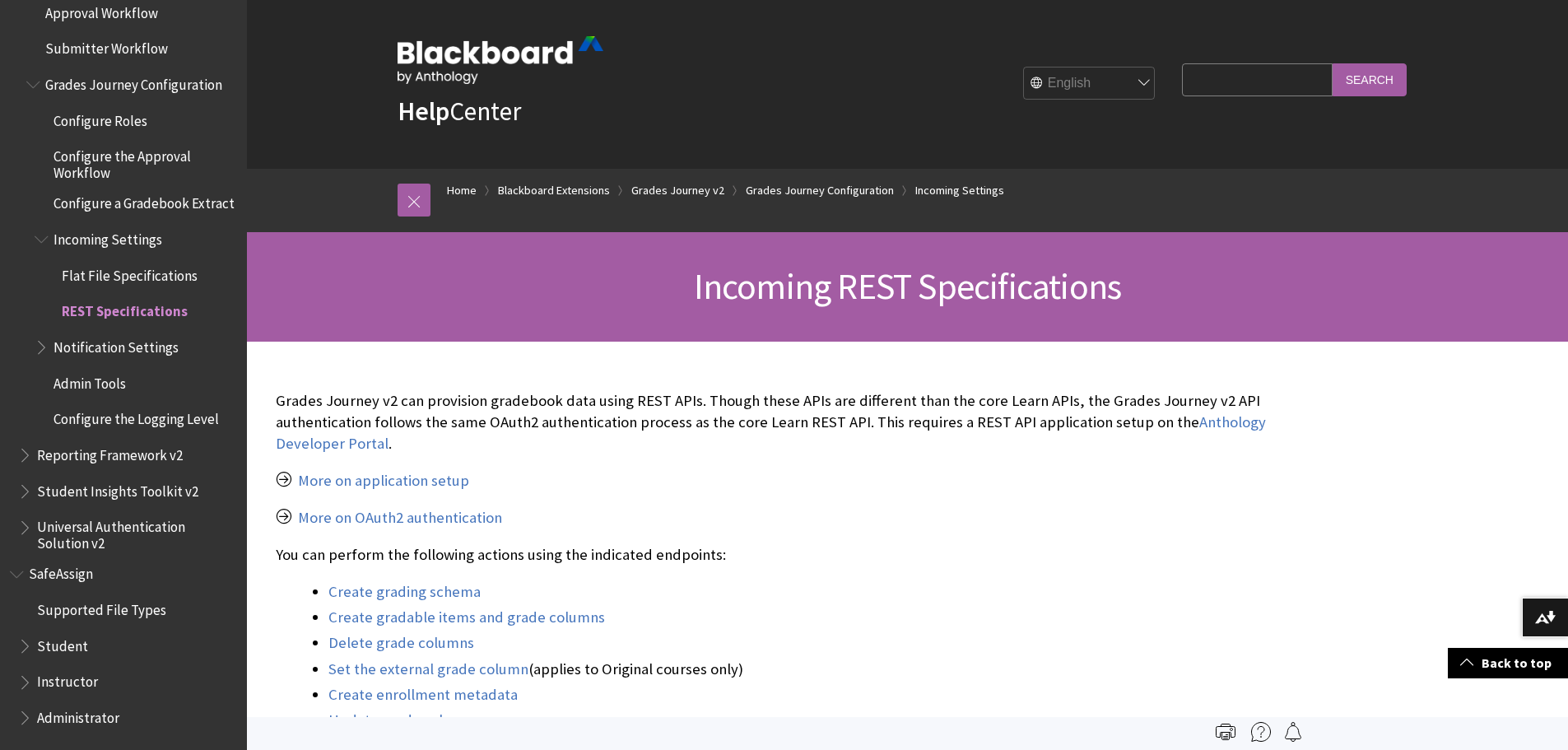
scroll to position [0, 0]
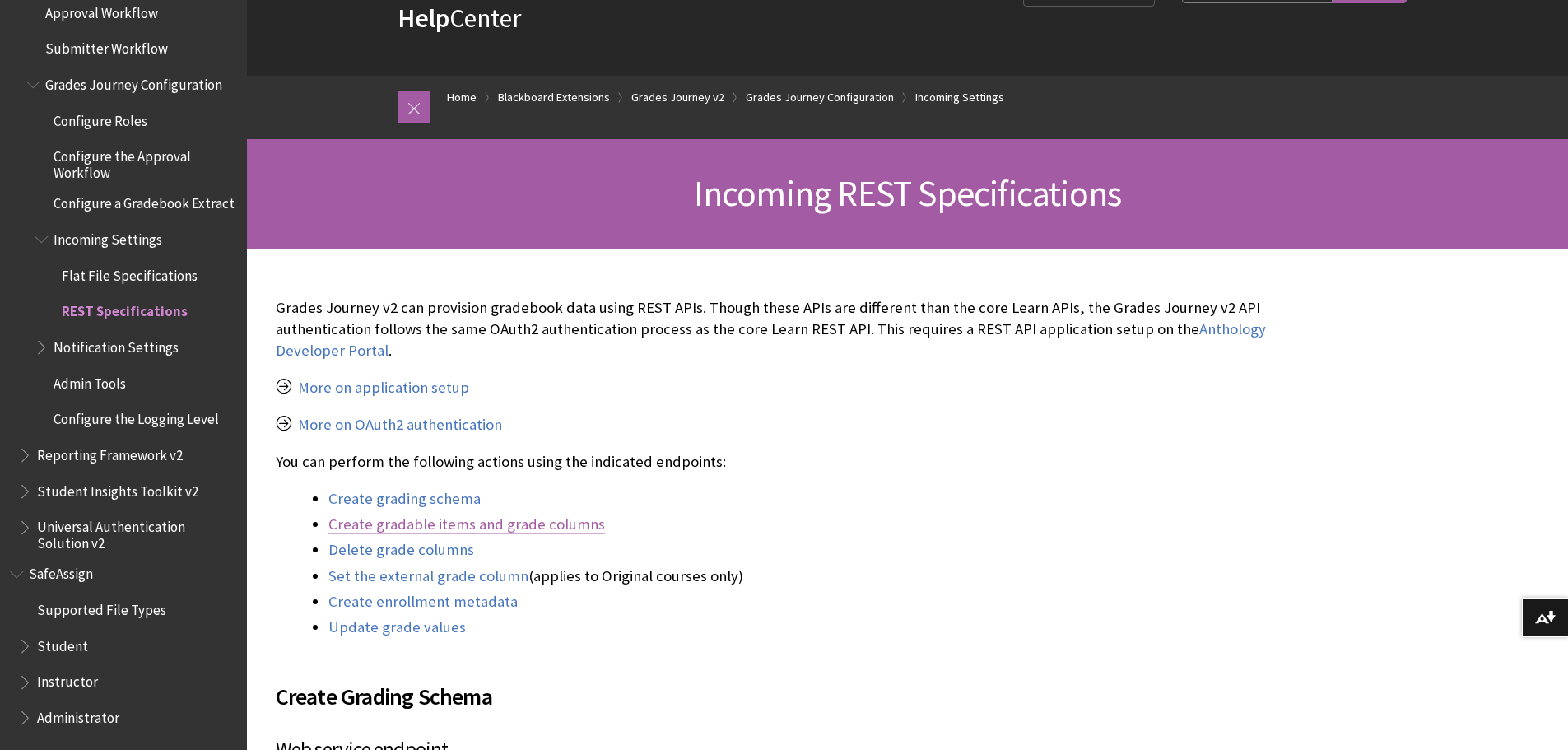
click at [496, 520] on link "Create gradable items and grade columns" at bounding box center [466, 523] width 277 height 20
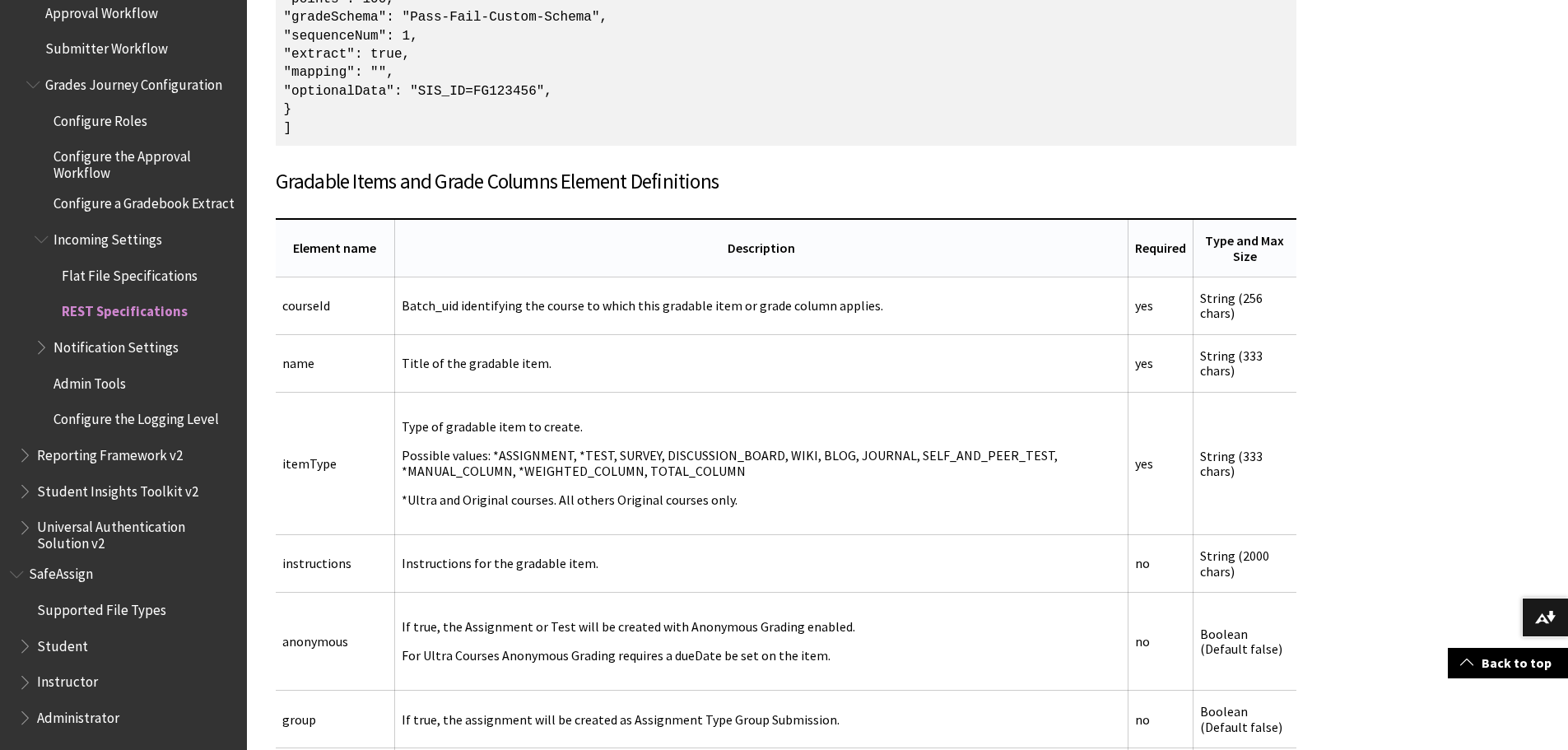
scroll to position [2265, 0]
